Goal: Task Accomplishment & Management: Complete application form

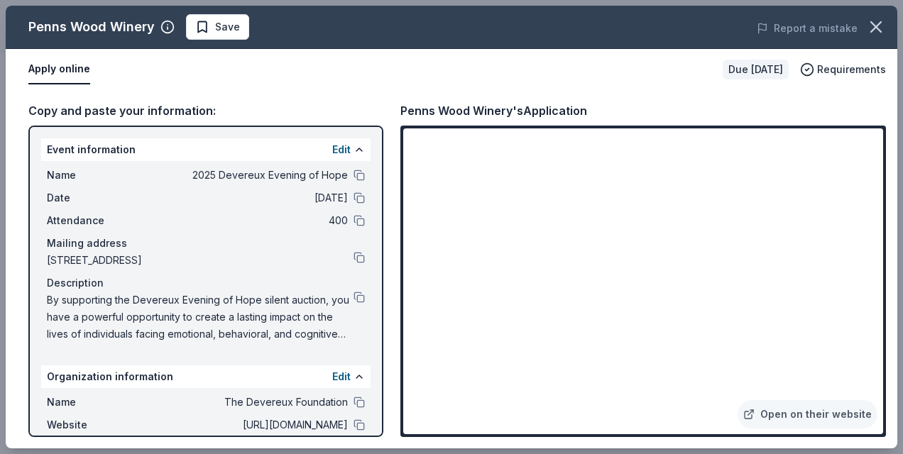
scroll to position [142, 0]
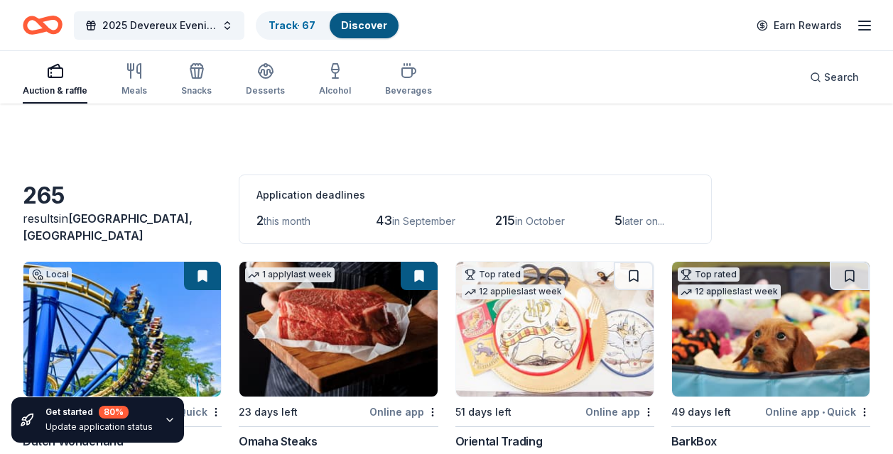
scroll to position [923, 0]
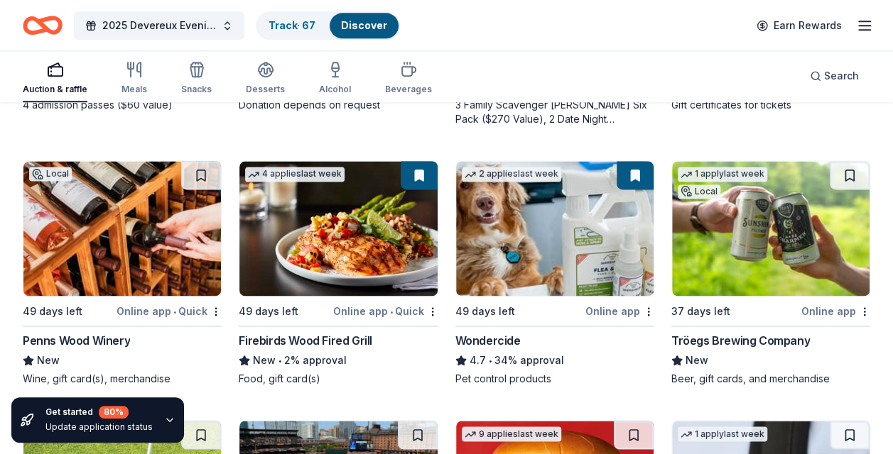
click at [326, 337] on div "Firebirds Wood Fired Grill" at bounding box center [306, 340] width 134 height 17
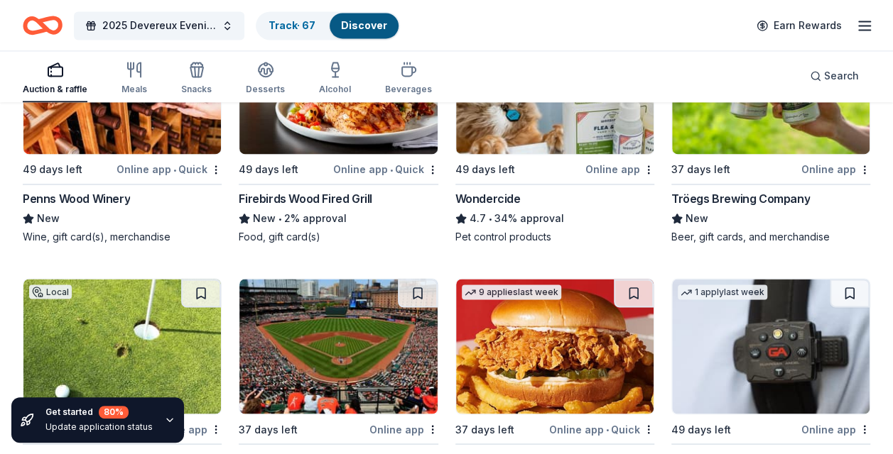
scroll to position [1207, 0]
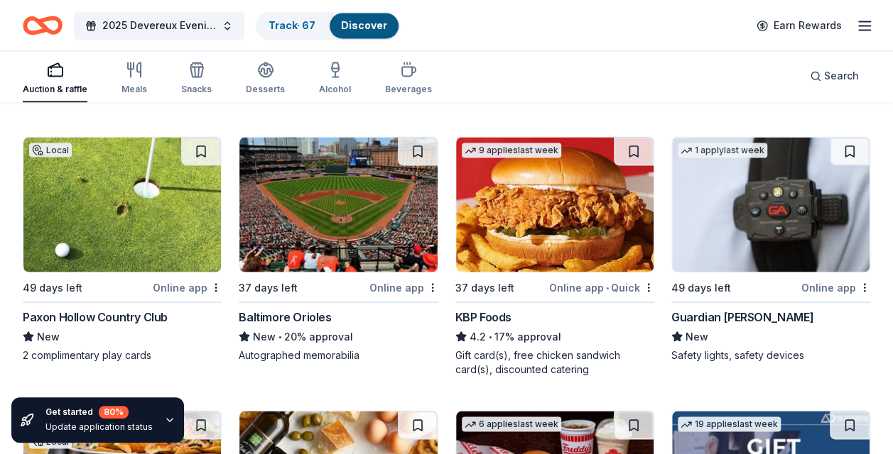
click at [109, 315] on div "Paxon Hollow Country Club" at bounding box center [95, 316] width 145 height 17
click at [499, 317] on div "KBP Foods" at bounding box center [483, 316] width 56 height 17
click at [720, 312] on div "Guardian Angel Device" at bounding box center [742, 316] width 142 height 17
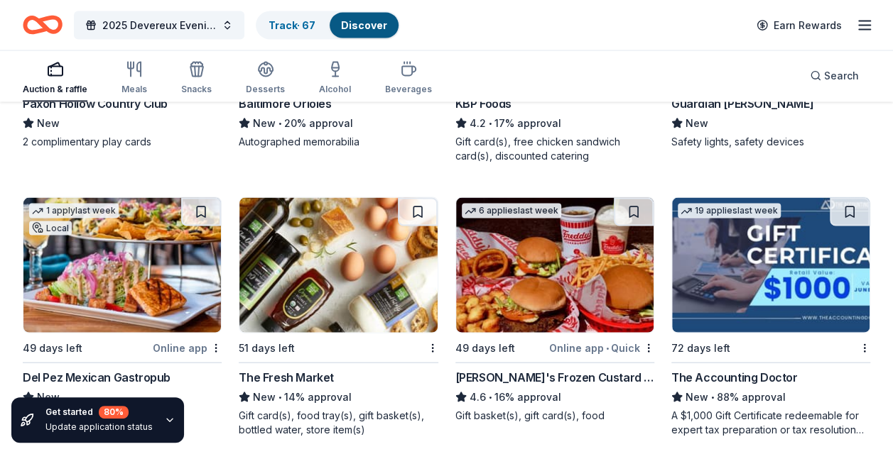
scroll to position [1491, 0]
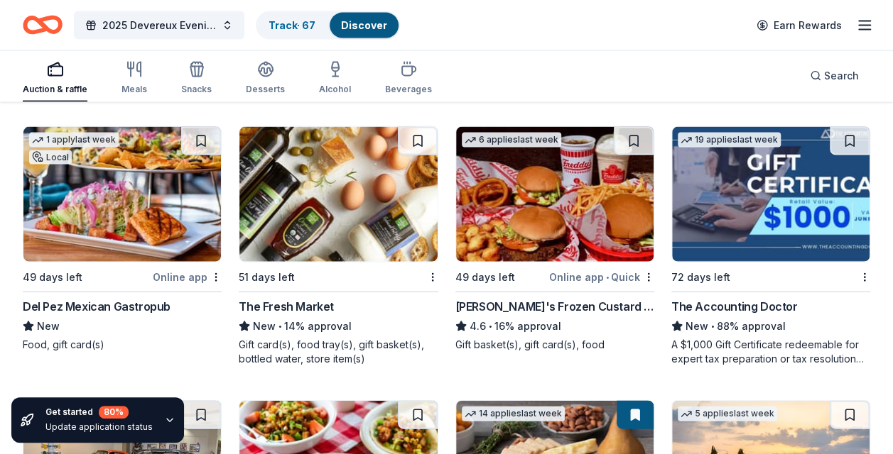
click at [80, 305] on div "Del Pez Mexican Gastropub" at bounding box center [97, 306] width 148 height 17
click at [308, 304] on div "The Fresh Market" at bounding box center [286, 306] width 95 height 17
click at [741, 300] on div "The Accounting Doctor" at bounding box center [734, 306] width 126 height 17
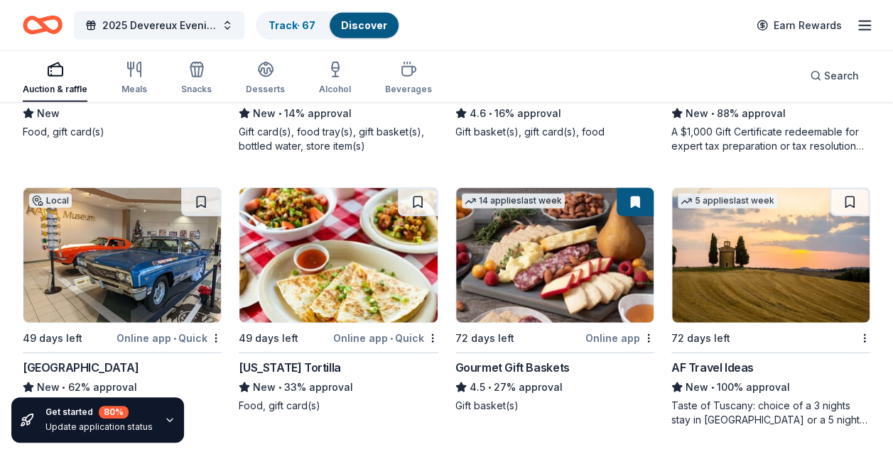
scroll to position [1775, 0]
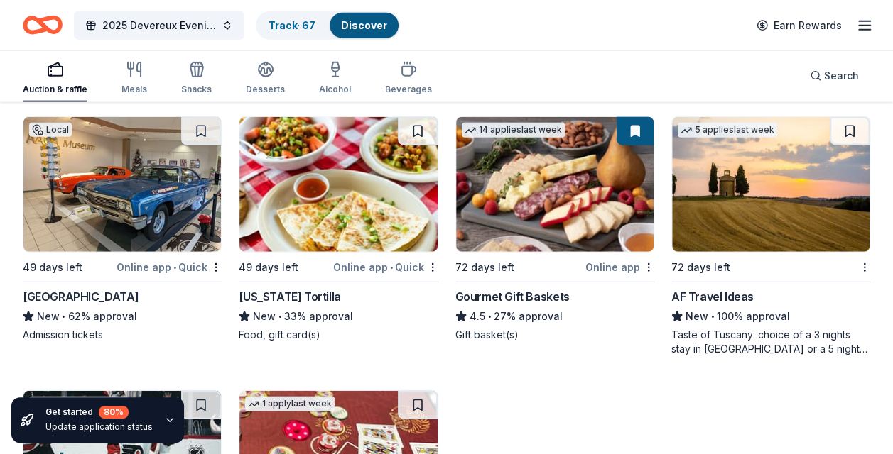
click at [87, 294] on div "AACA Museum" at bounding box center [81, 296] width 116 height 17
click at [307, 293] on div "California Tortilla" at bounding box center [290, 296] width 102 height 17
click at [731, 293] on div "AF Travel Ideas" at bounding box center [712, 296] width 82 height 17
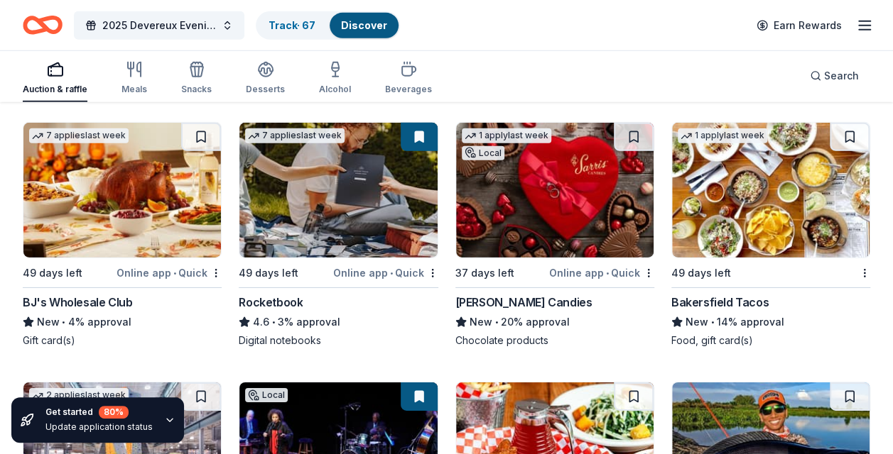
scroll to position [7526, 0]
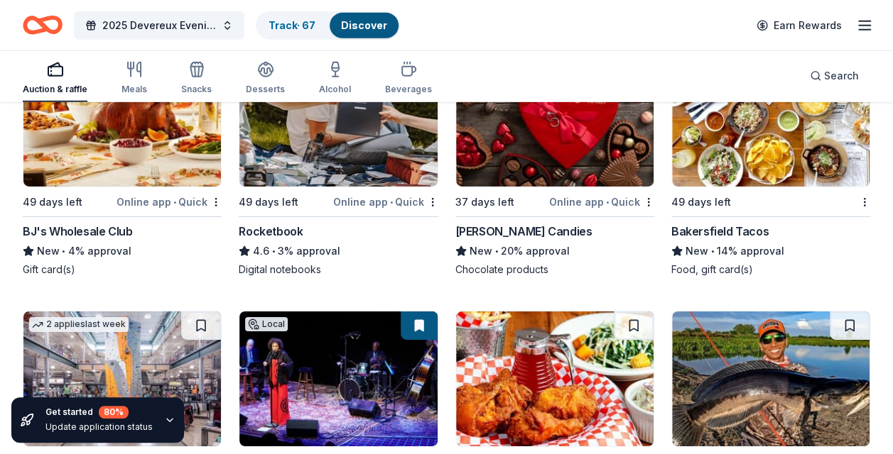
click at [500, 224] on div "[PERSON_NAME] Candies" at bounding box center [523, 231] width 137 height 17
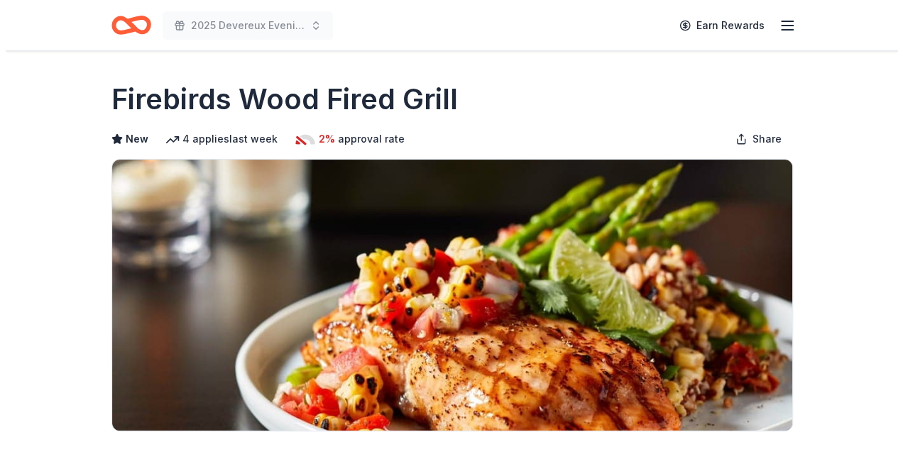
scroll to position [213, 0]
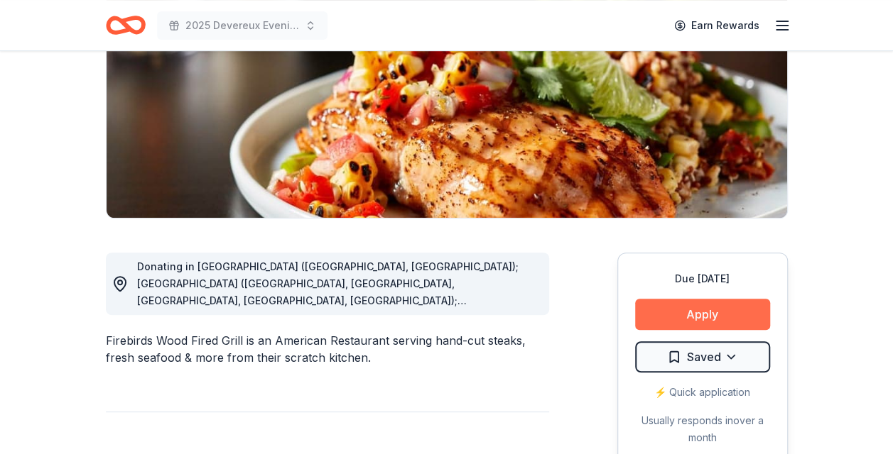
click at [714, 311] on button "Apply" at bounding box center [702, 314] width 135 height 31
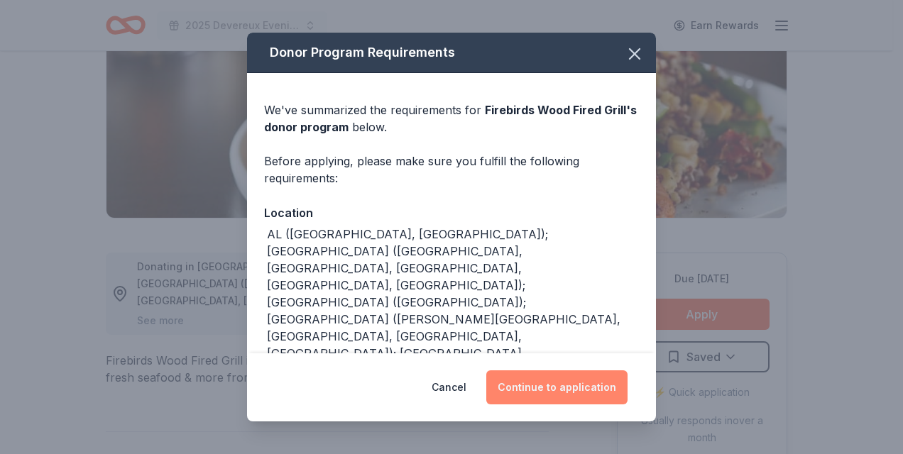
click at [555, 390] on button "Continue to application" at bounding box center [556, 388] width 141 height 34
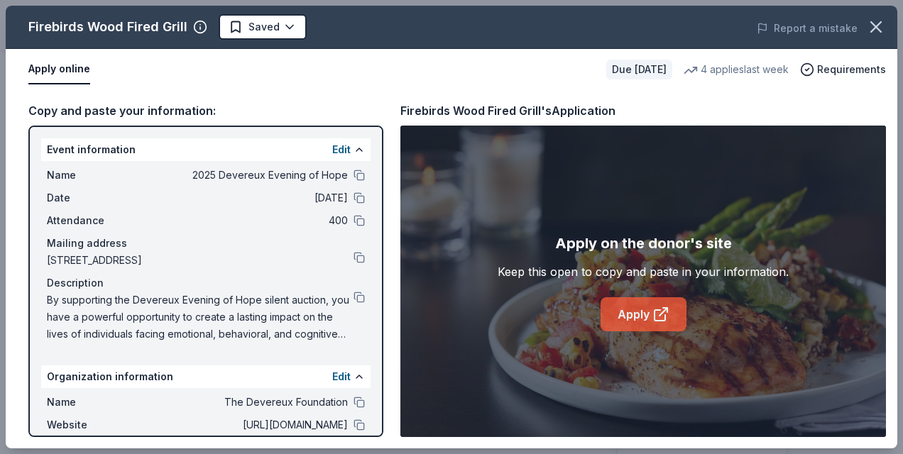
click at [622, 308] on link "Apply" at bounding box center [644, 315] width 86 height 34
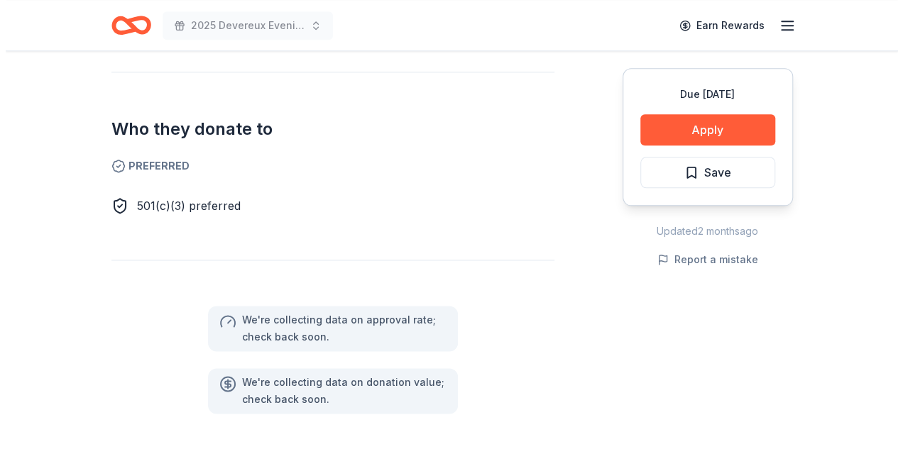
scroll to position [710, 0]
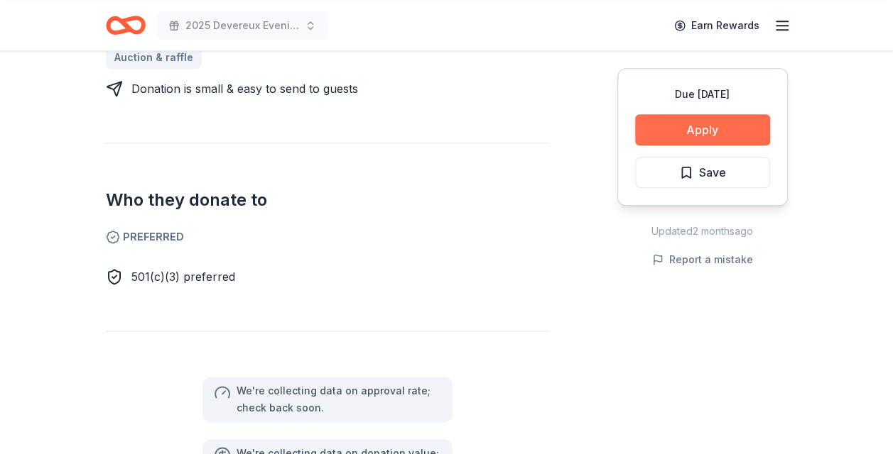
click at [683, 120] on button "Apply" at bounding box center [702, 129] width 135 height 31
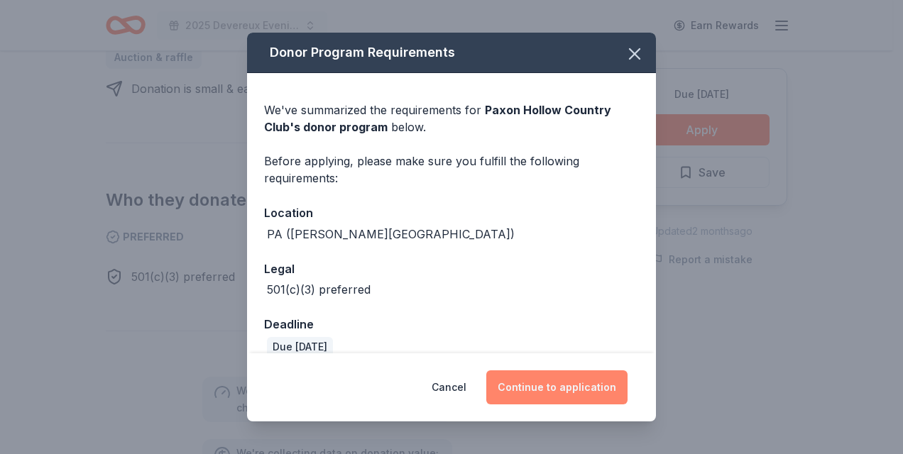
click at [555, 382] on button "Continue to application" at bounding box center [556, 388] width 141 height 34
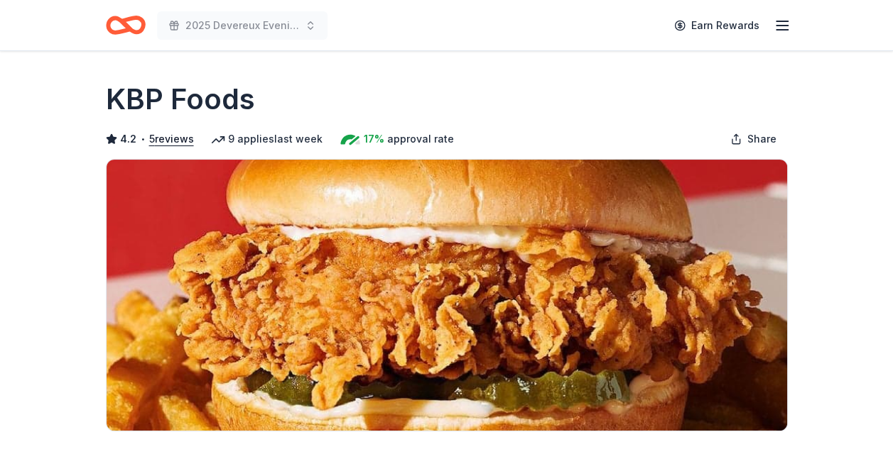
scroll to position [142, 0]
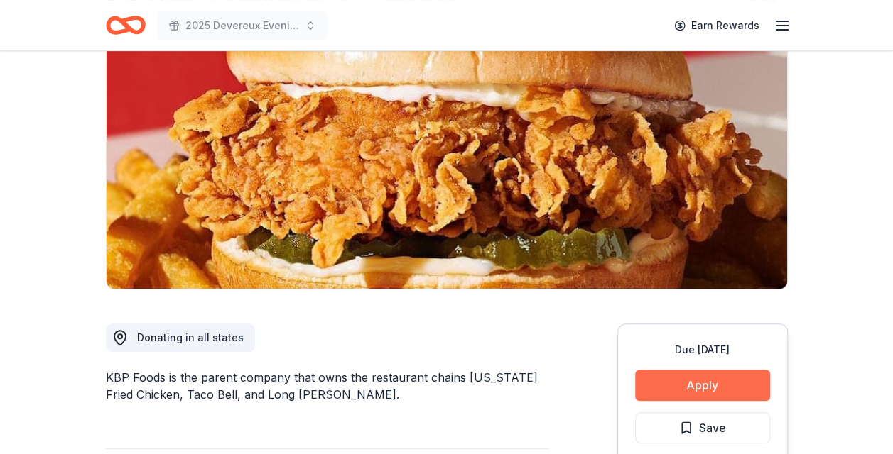
click at [715, 383] on button "Apply" at bounding box center [702, 385] width 135 height 31
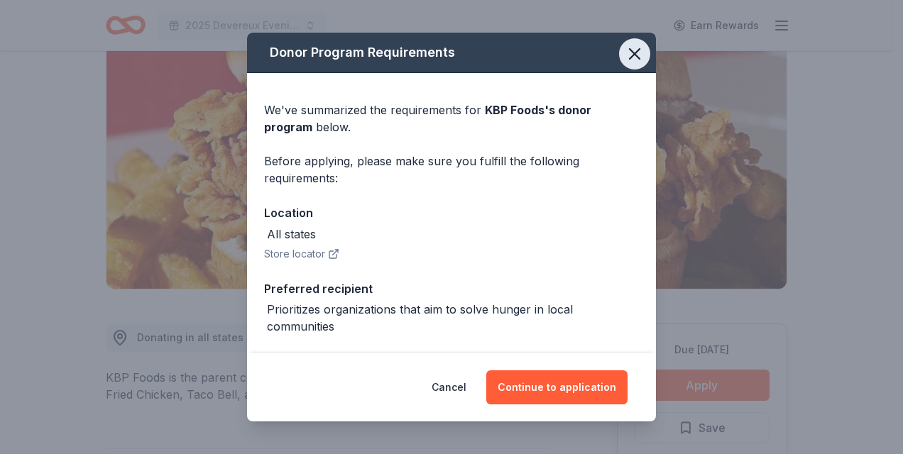
click at [625, 54] on icon "button" at bounding box center [635, 54] width 20 height 20
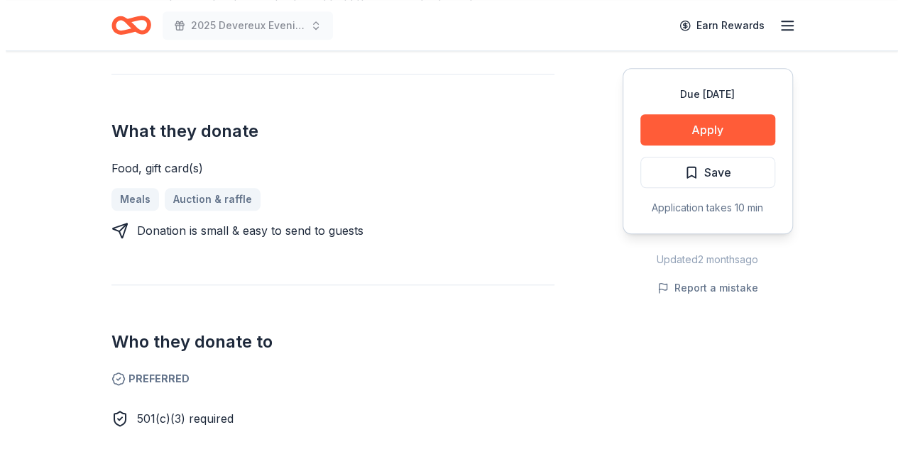
scroll to position [355, 0]
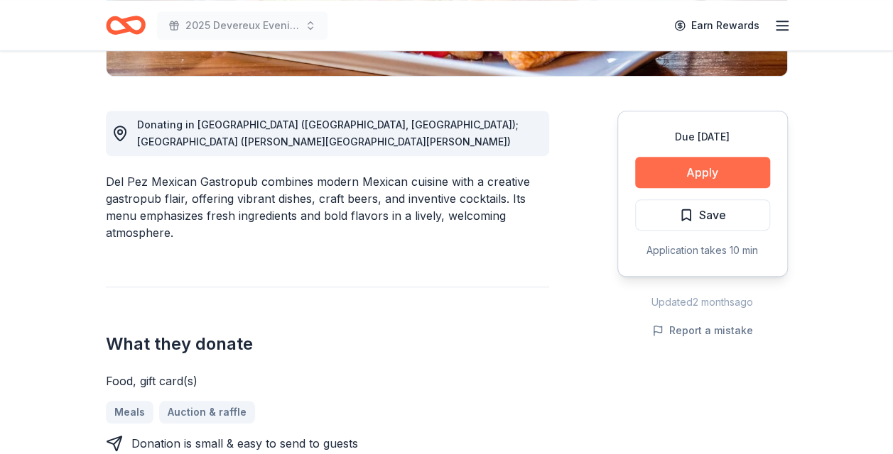
click at [711, 165] on button "Apply" at bounding box center [702, 172] width 135 height 31
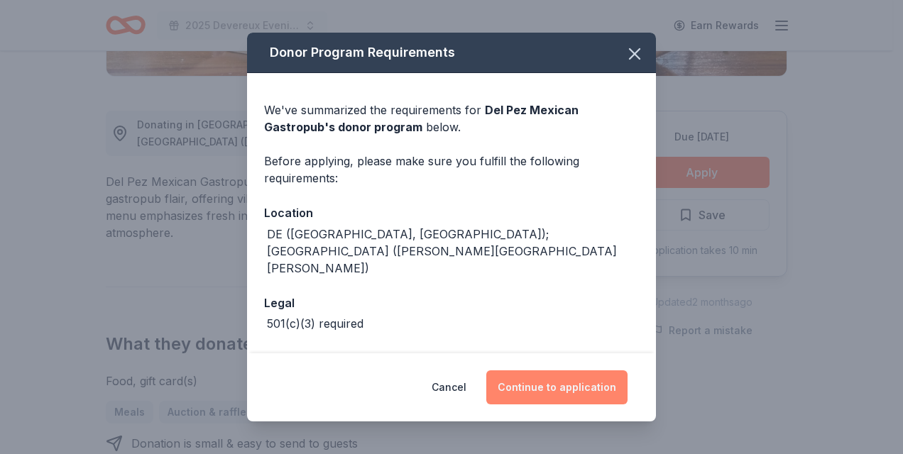
click at [548, 379] on button "Continue to application" at bounding box center [556, 388] width 141 height 34
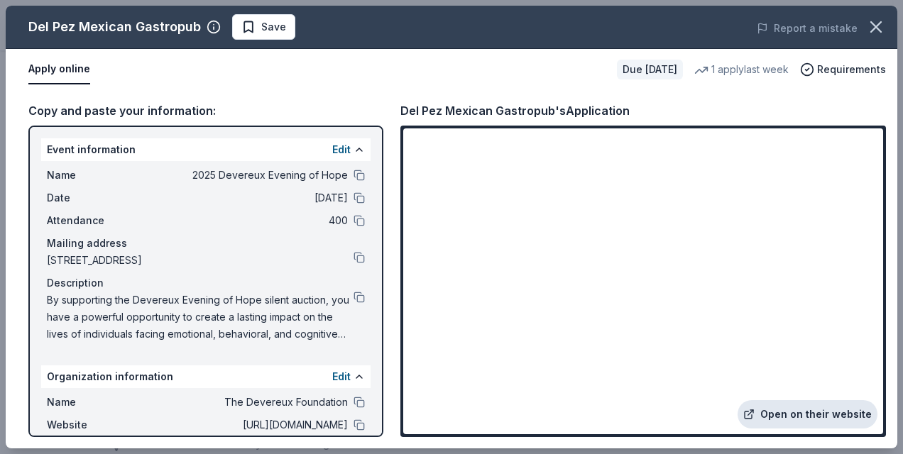
click at [778, 403] on link "Open on their website" at bounding box center [808, 415] width 140 height 28
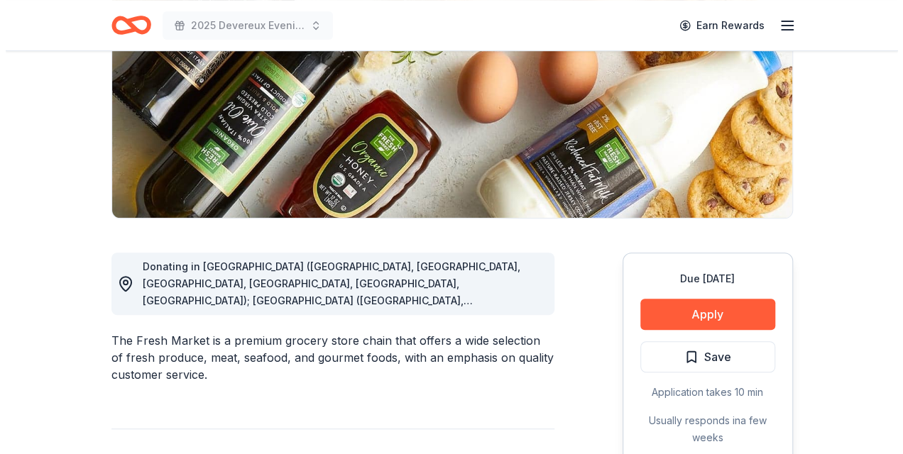
scroll to position [284, 0]
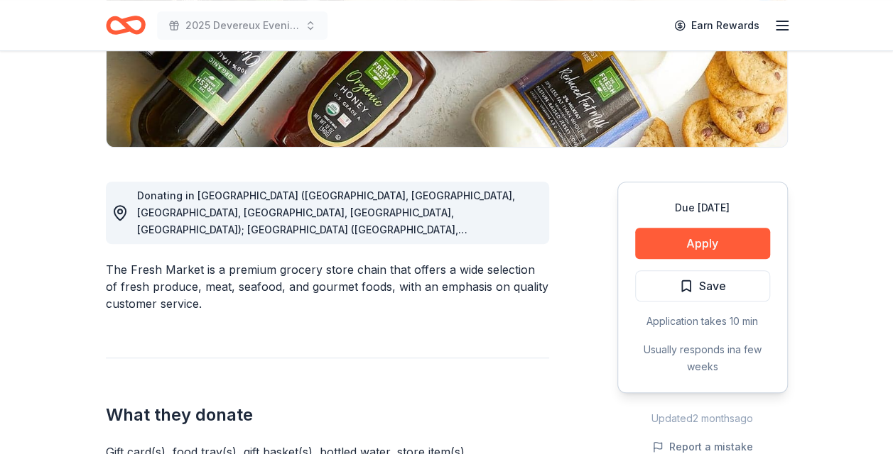
click at [376, 212] on span "Donating in [GEOGRAPHIC_DATA] ([GEOGRAPHIC_DATA], [GEOGRAPHIC_DATA], [GEOGRAPHI…" at bounding box center [336, 426] width 398 height 472
click at [679, 237] on button "Apply" at bounding box center [702, 243] width 135 height 31
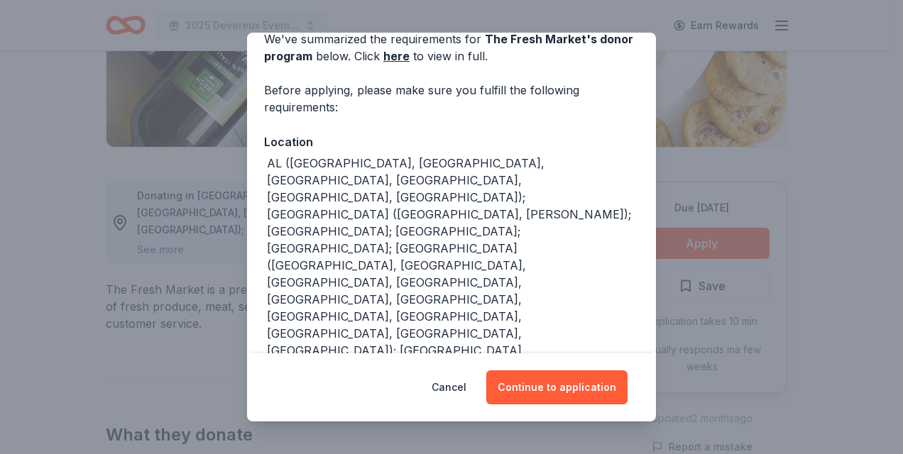
scroll to position [142, 0]
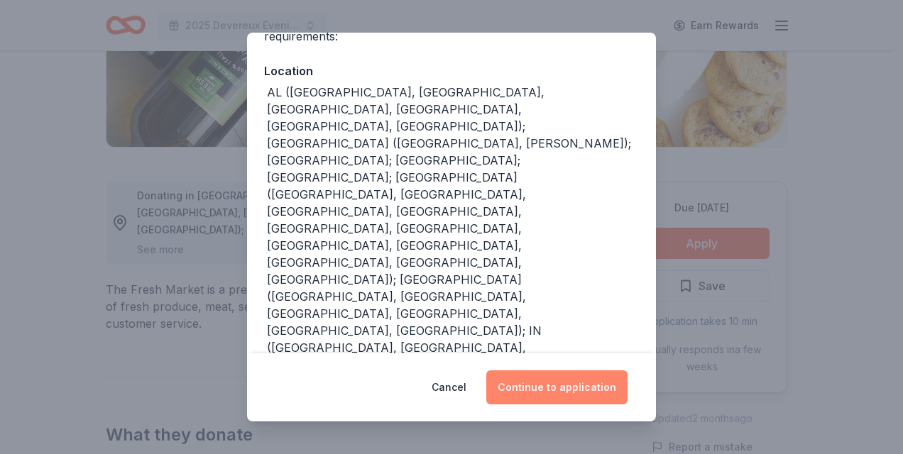
click at [565, 388] on button "Continue to application" at bounding box center [556, 388] width 141 height 34
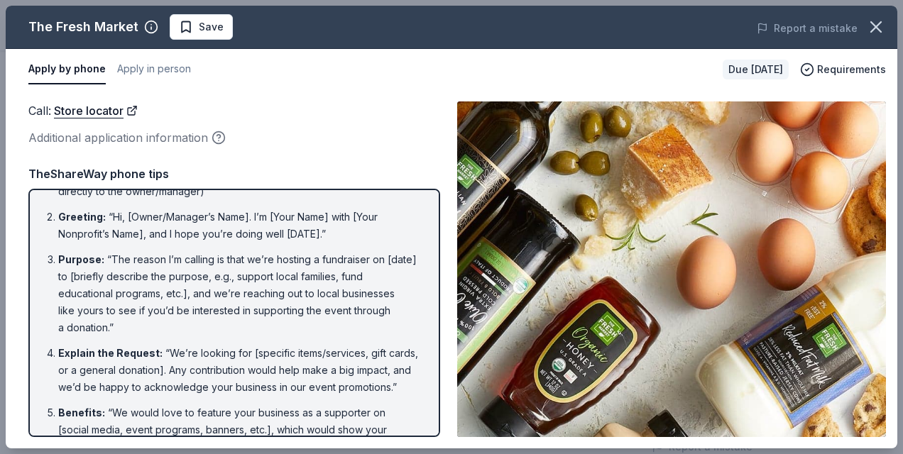
scroll to position [0, 0]
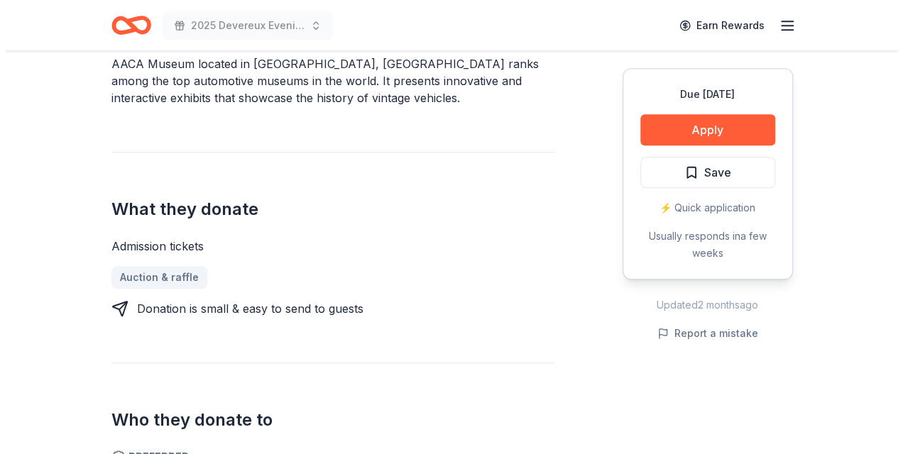
scroll to position [314, 0]
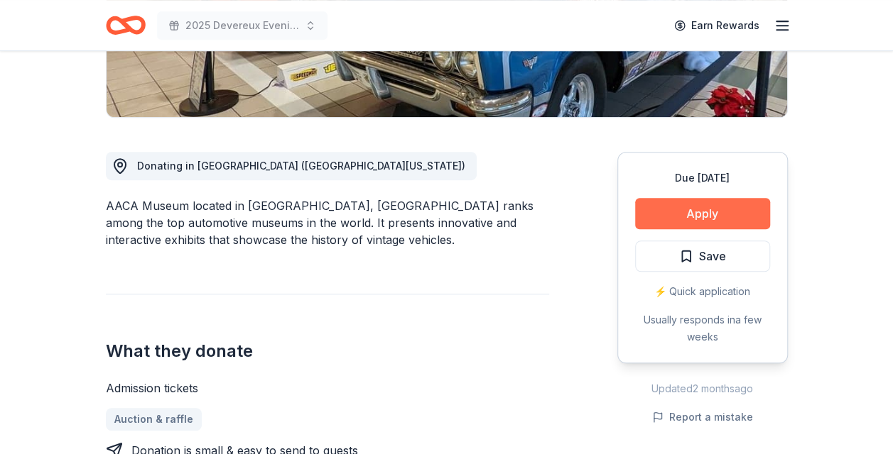
click at [703, 204] on button "Apply" at bounding box center [702, 213] width 135 height 31
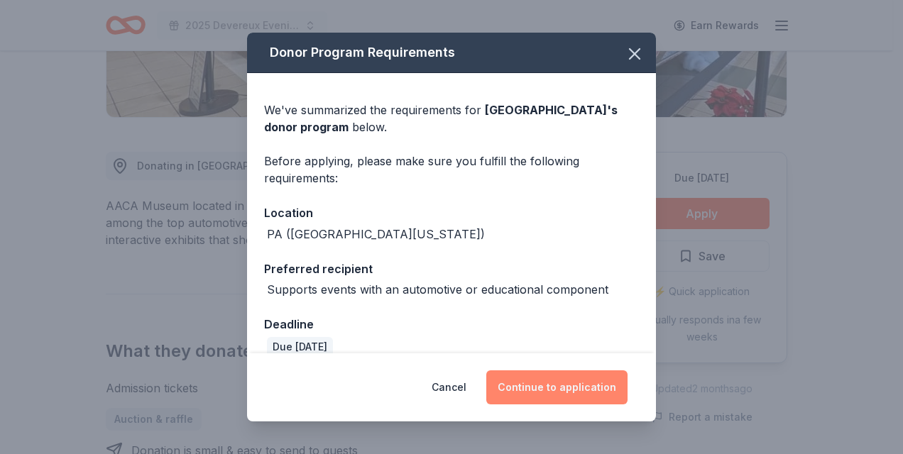
click at [550, 382] on button "Continue to application" at bounding box center [556, 388] width 141 height 34
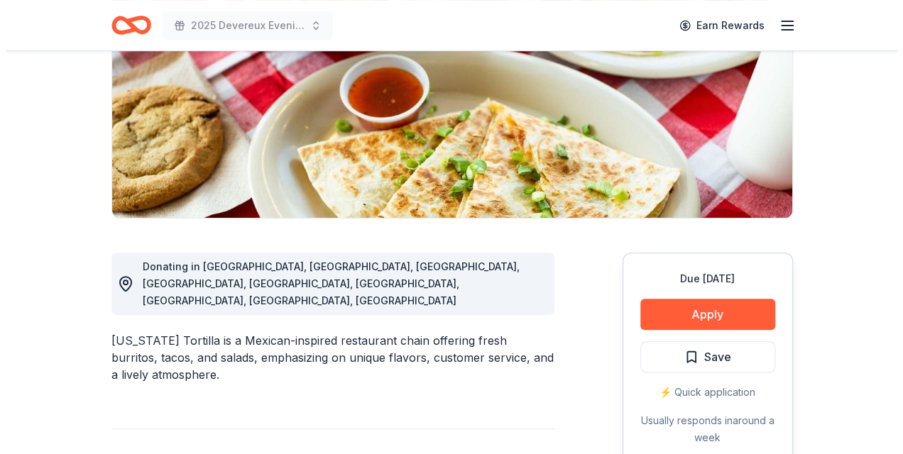
scroll to position [284, 0]
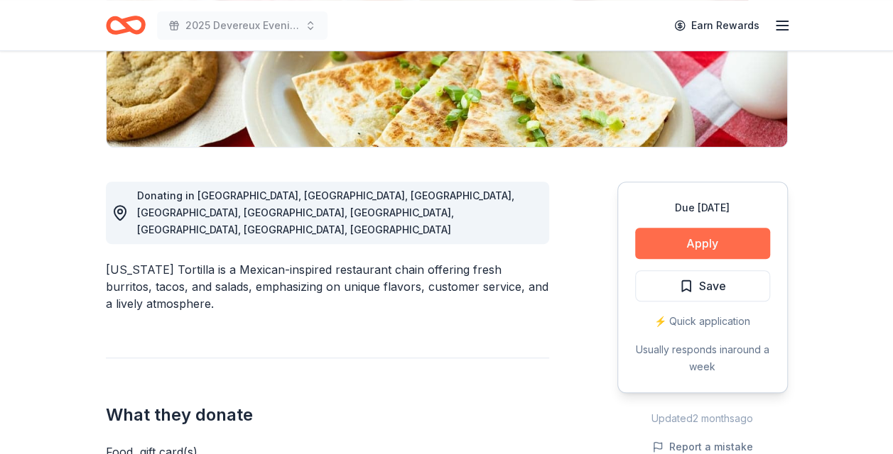
click at [704, 246] on button "Apply" at bounding box center [702, 243] width 135 height 31
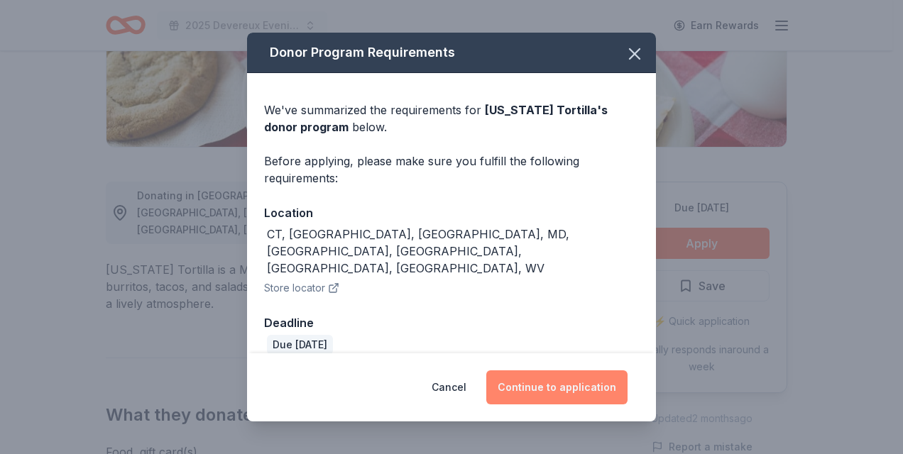
click at [554, 374] on button "Continue to application" at bounding box center [556, 388] width 141 height 34
